Goal: Task Accomplishment & Management: Use online tool/utility

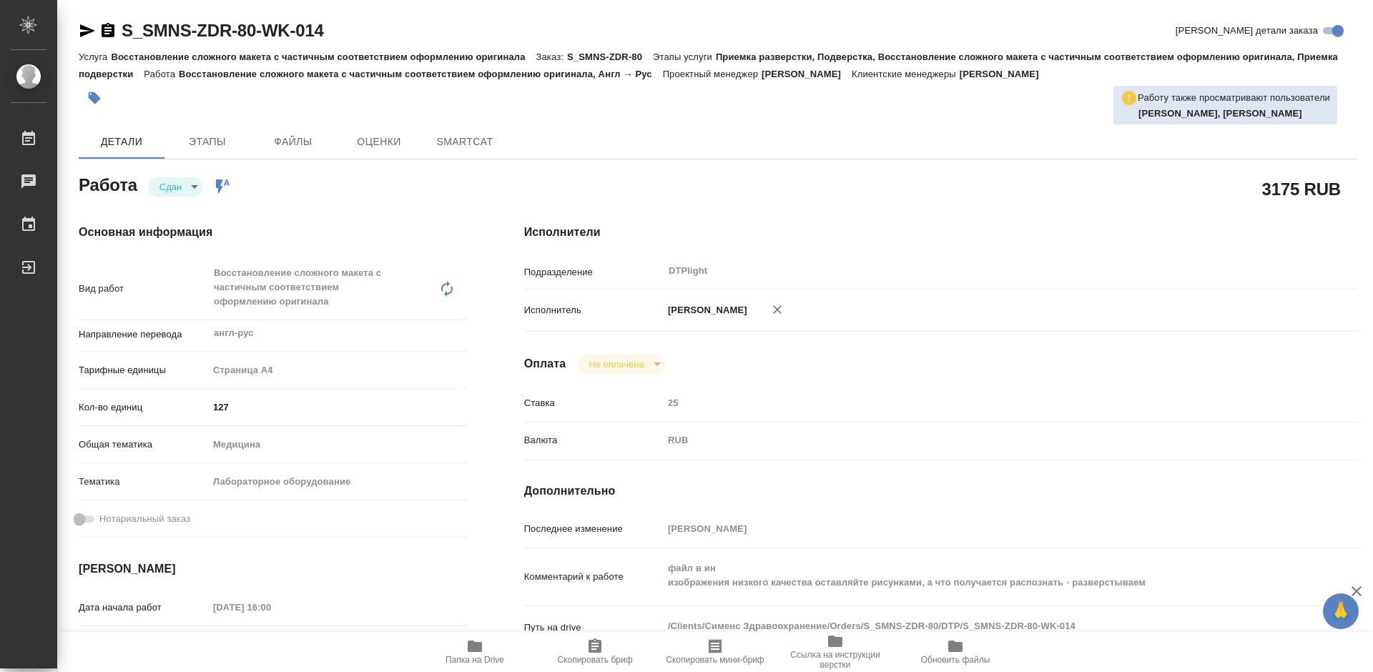
type textarea "x"
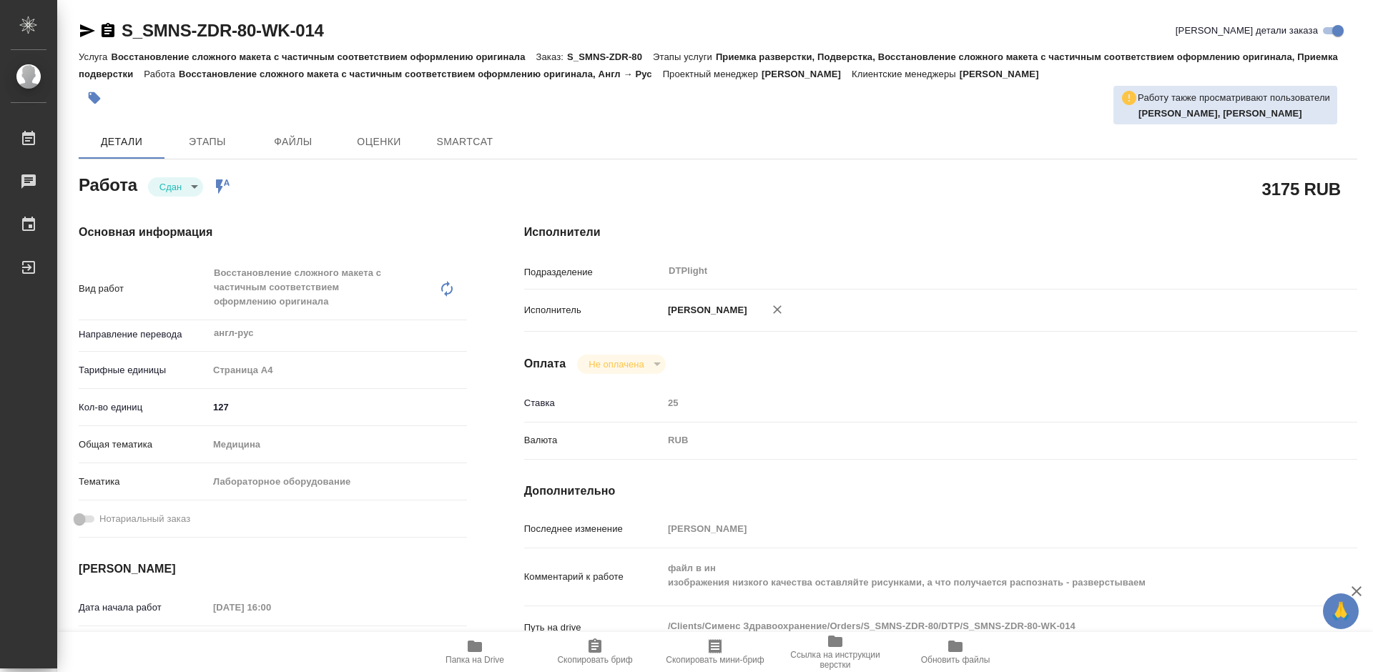
type textarea "x"
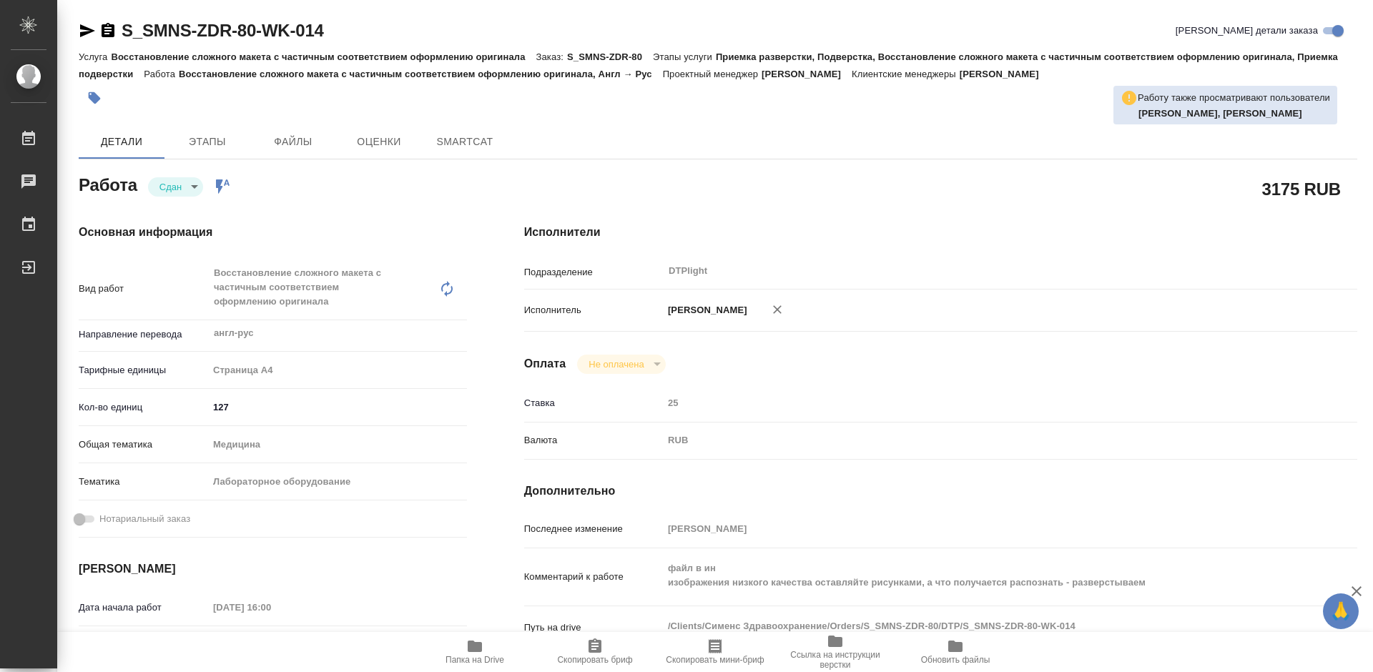
type textarea "x"
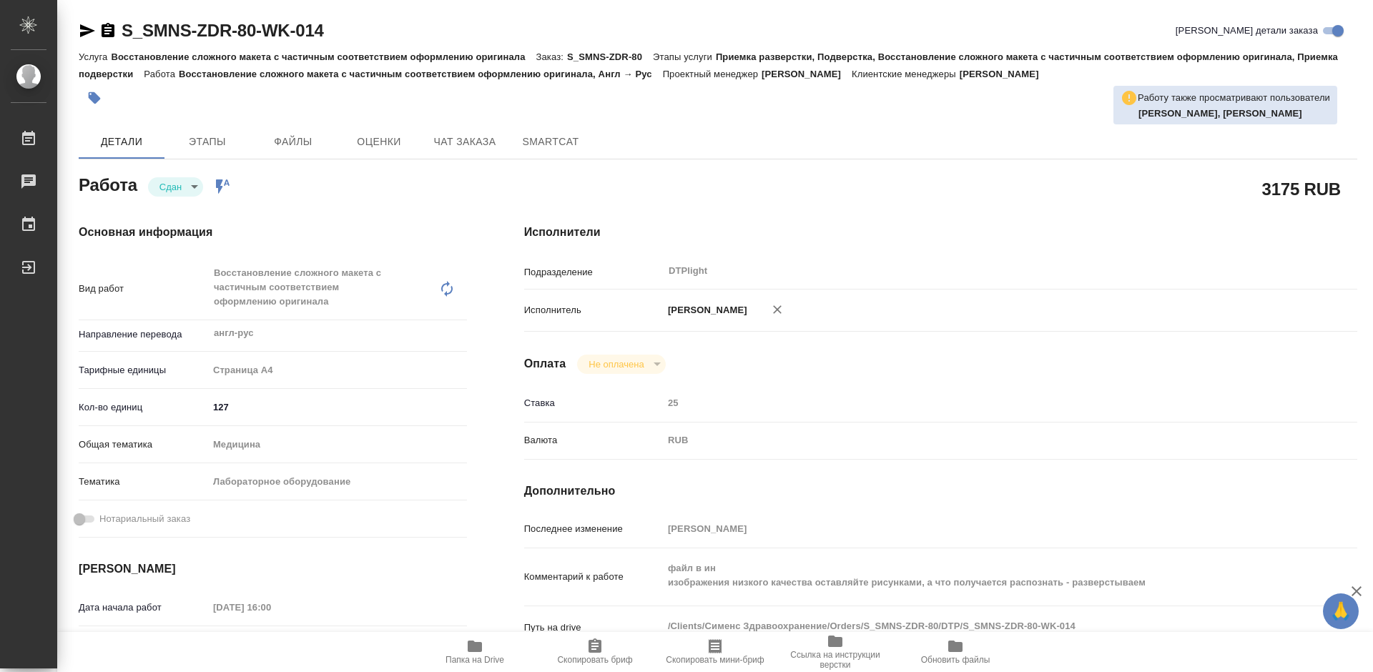
type textarea "x"
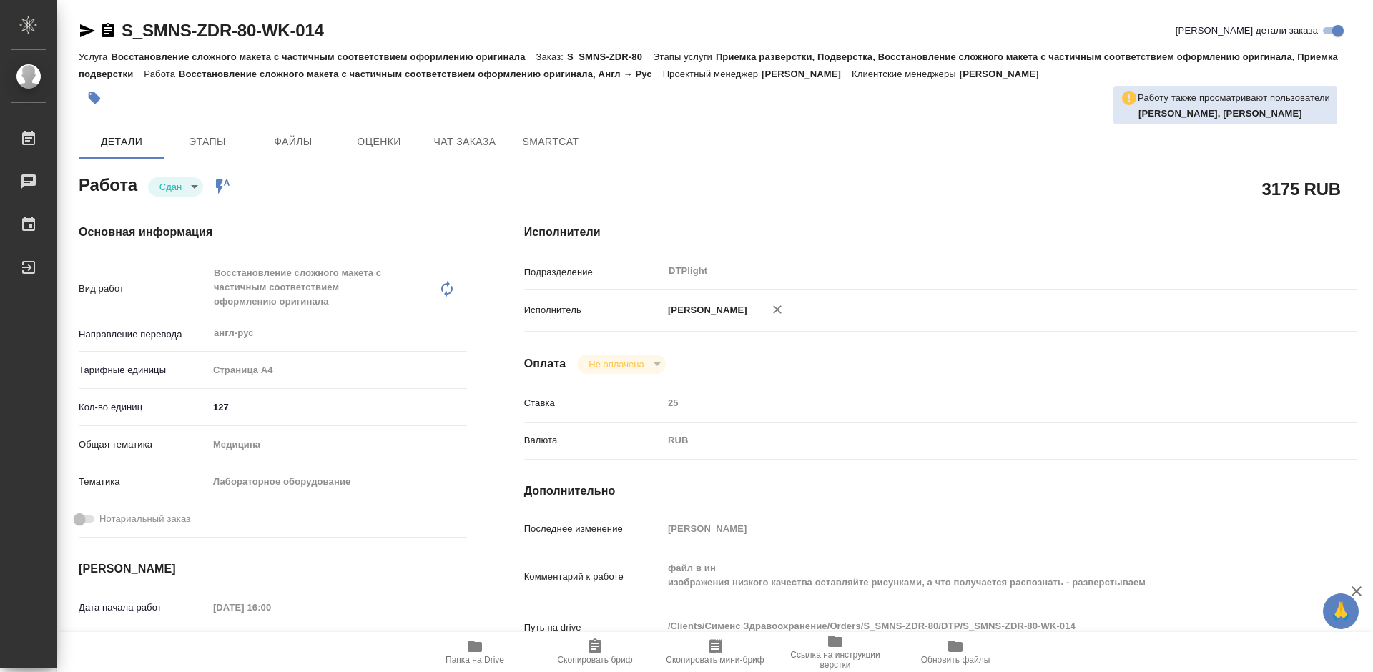
scroll to position [72, 0]
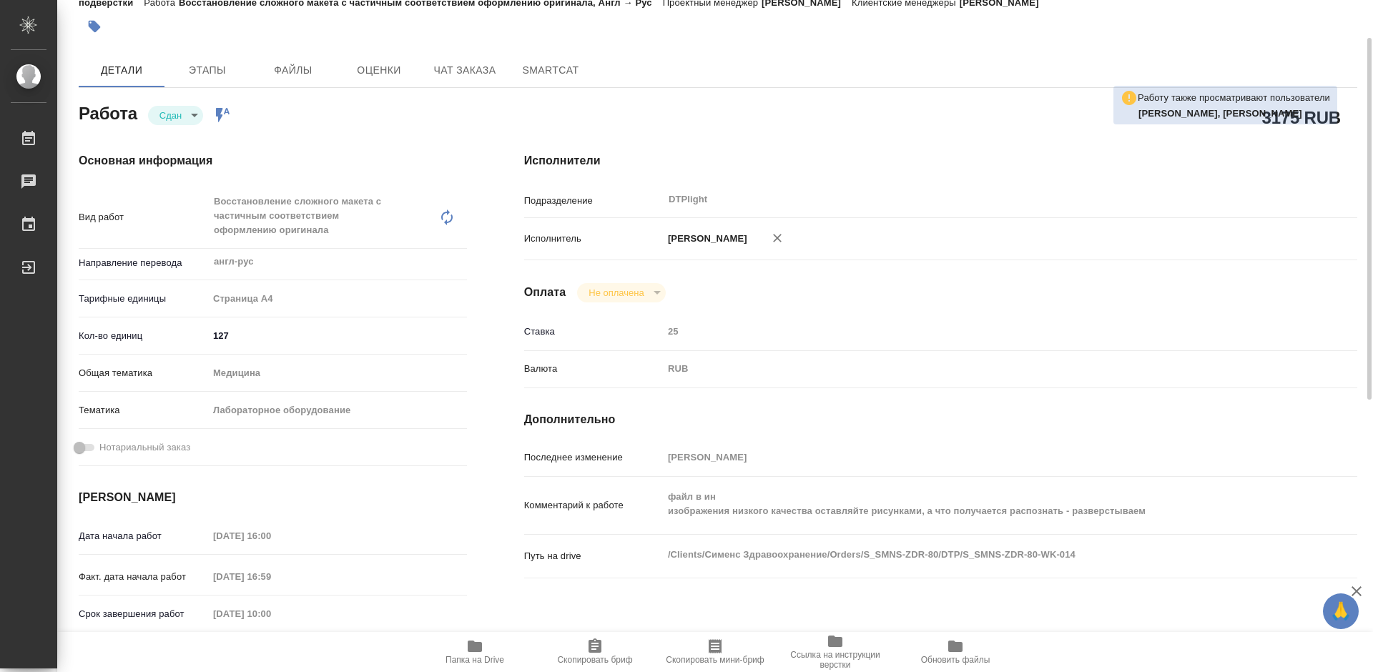
type textarea "x"
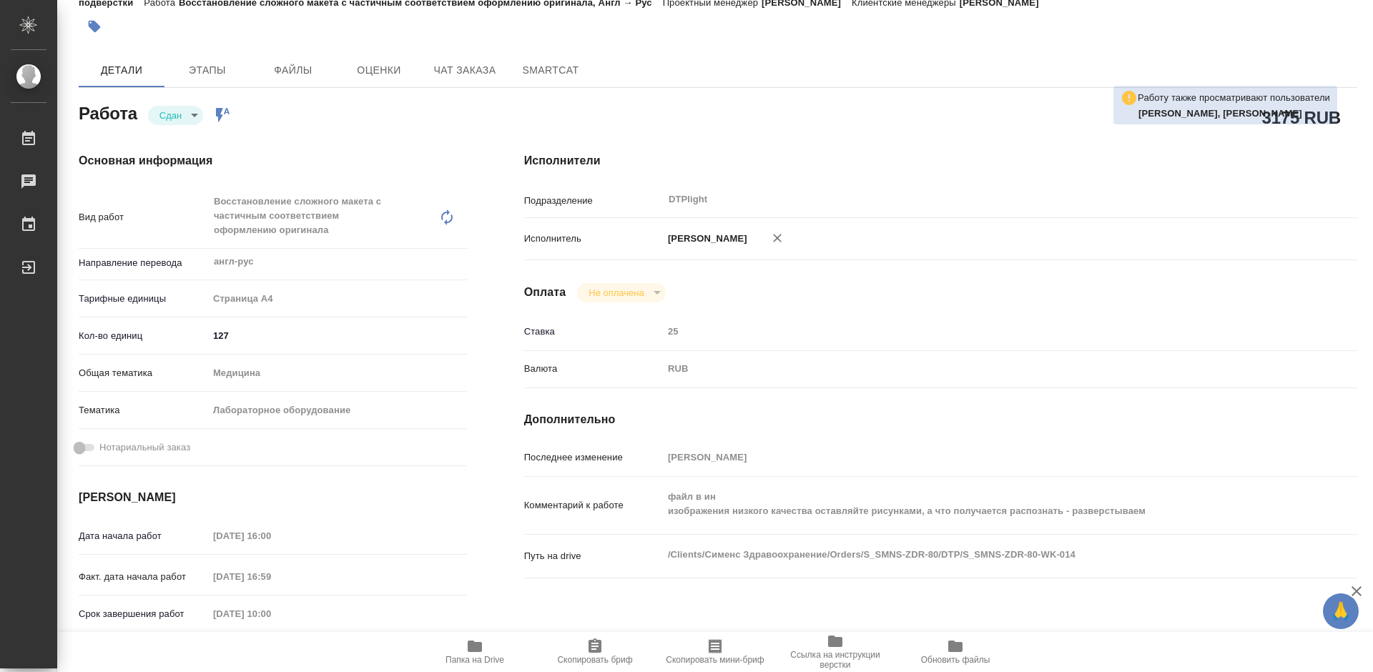
scroll to position [0, 0]
